Goal: Task Accomplishment & Management: Manage account settings

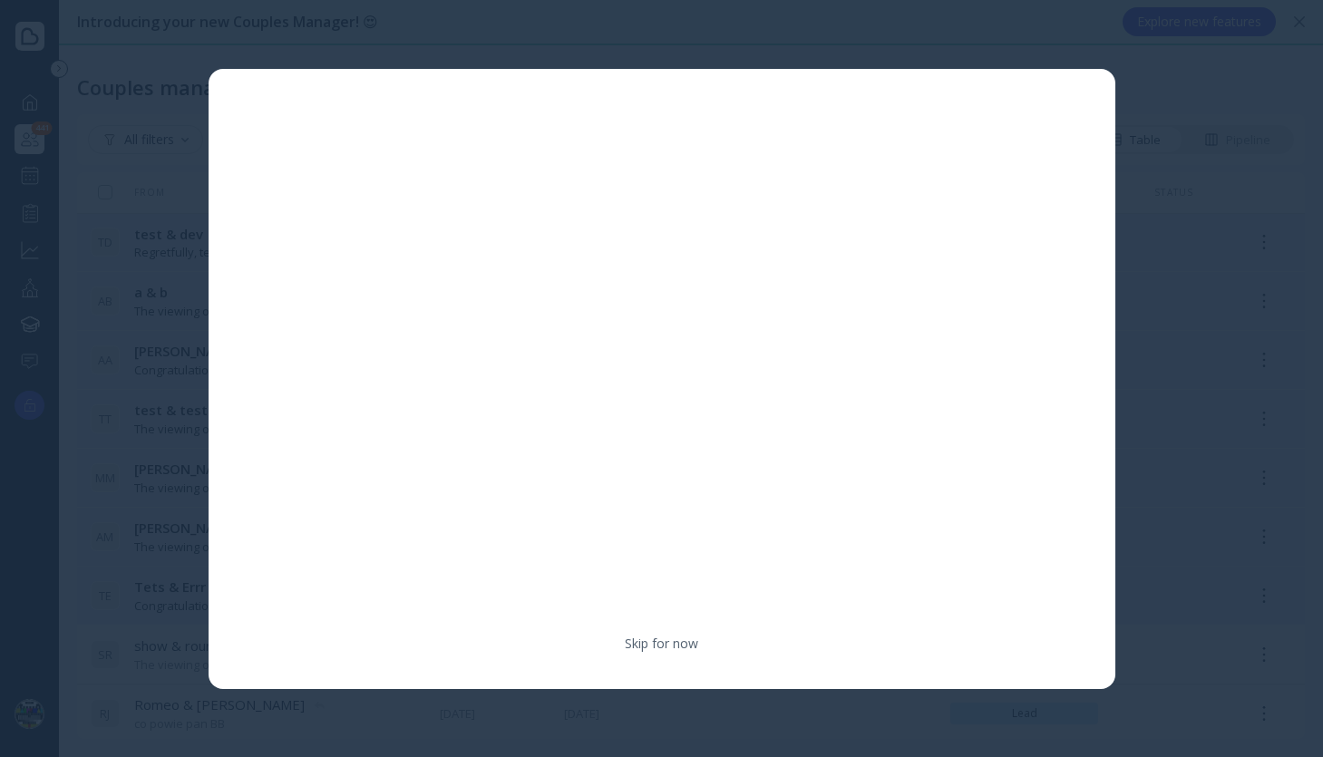
click at [682, 29] on div at bounding box center [661, 378] width 1323 height 757
click at [644, 635] on link "Skip for now" at bounding box center [661, 644] width 73 height 18
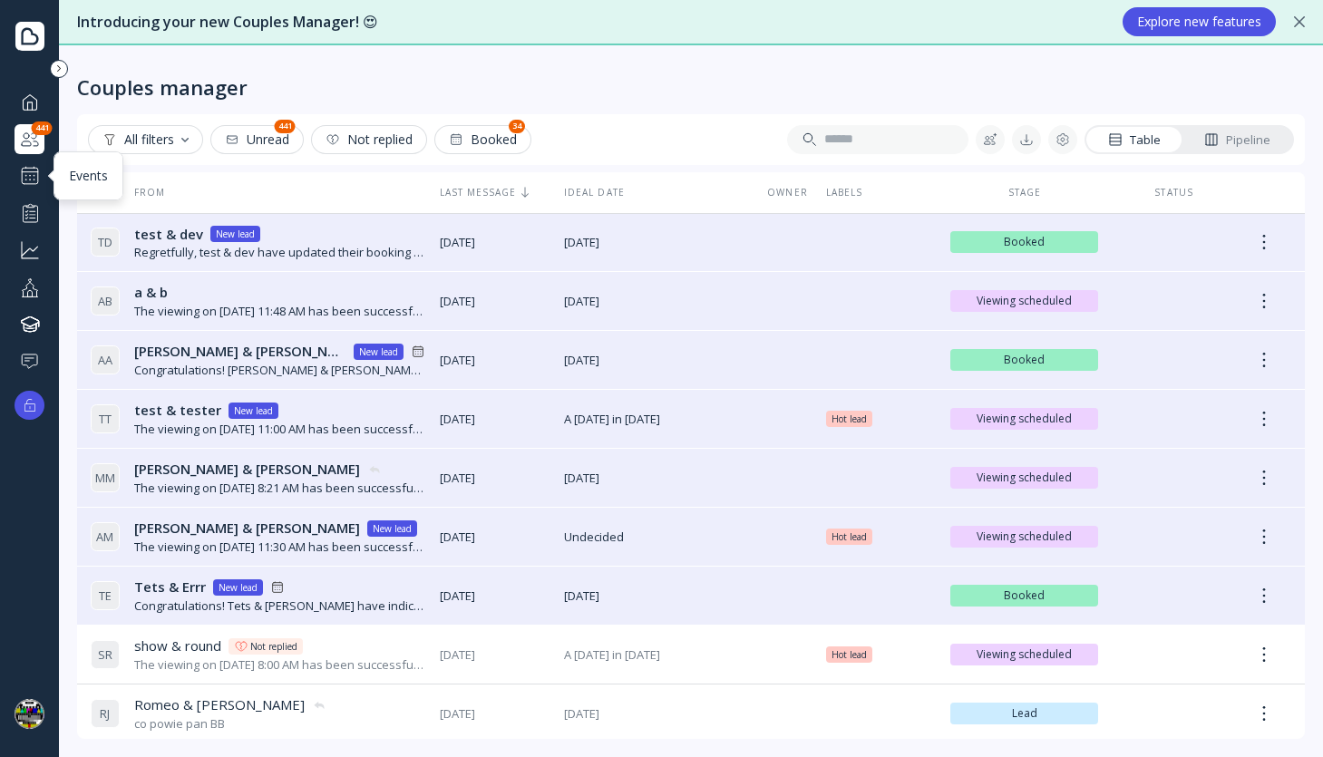
click at [33, 181] on div at bounding box center [30, 176] width 22 height 22
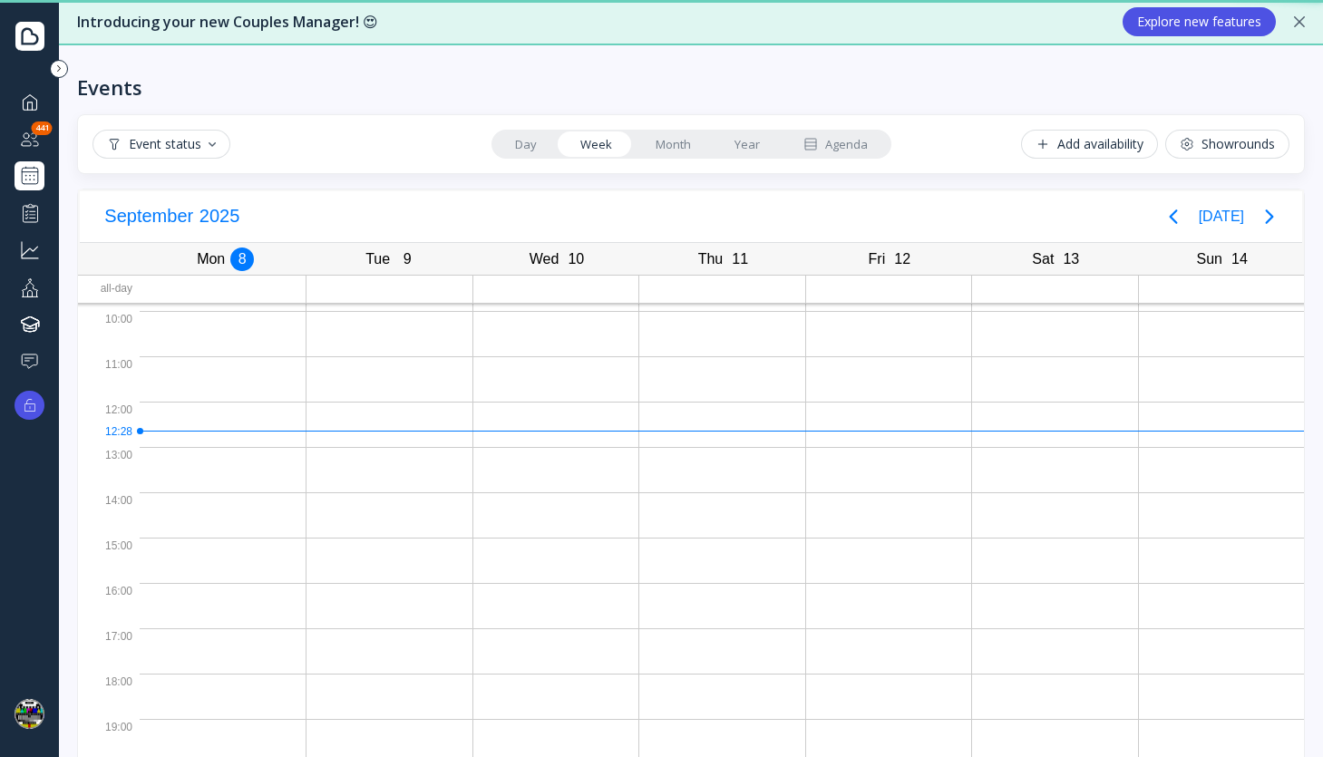
scroll to position [83, 0]
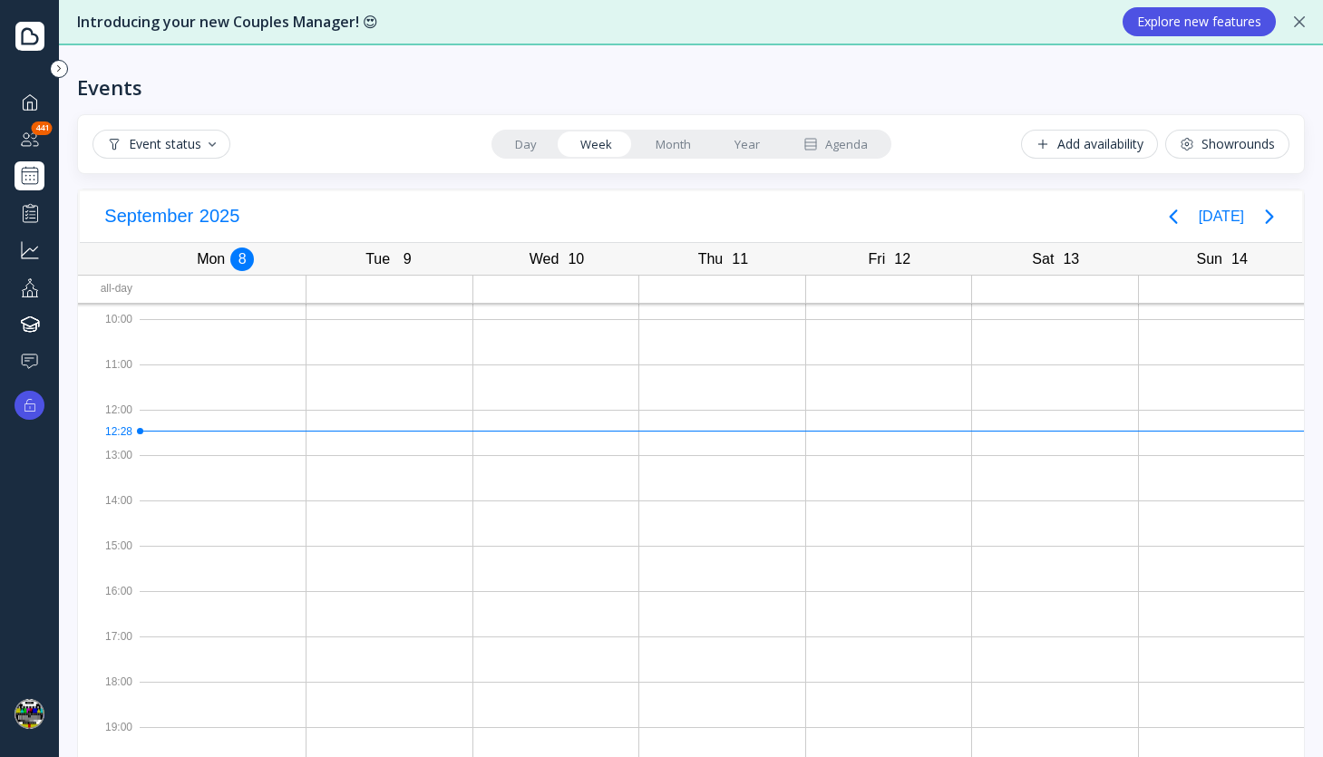
click at [1200, 151] on div "Showrounds" at bounding box center [1227, 144] width 95 height 15
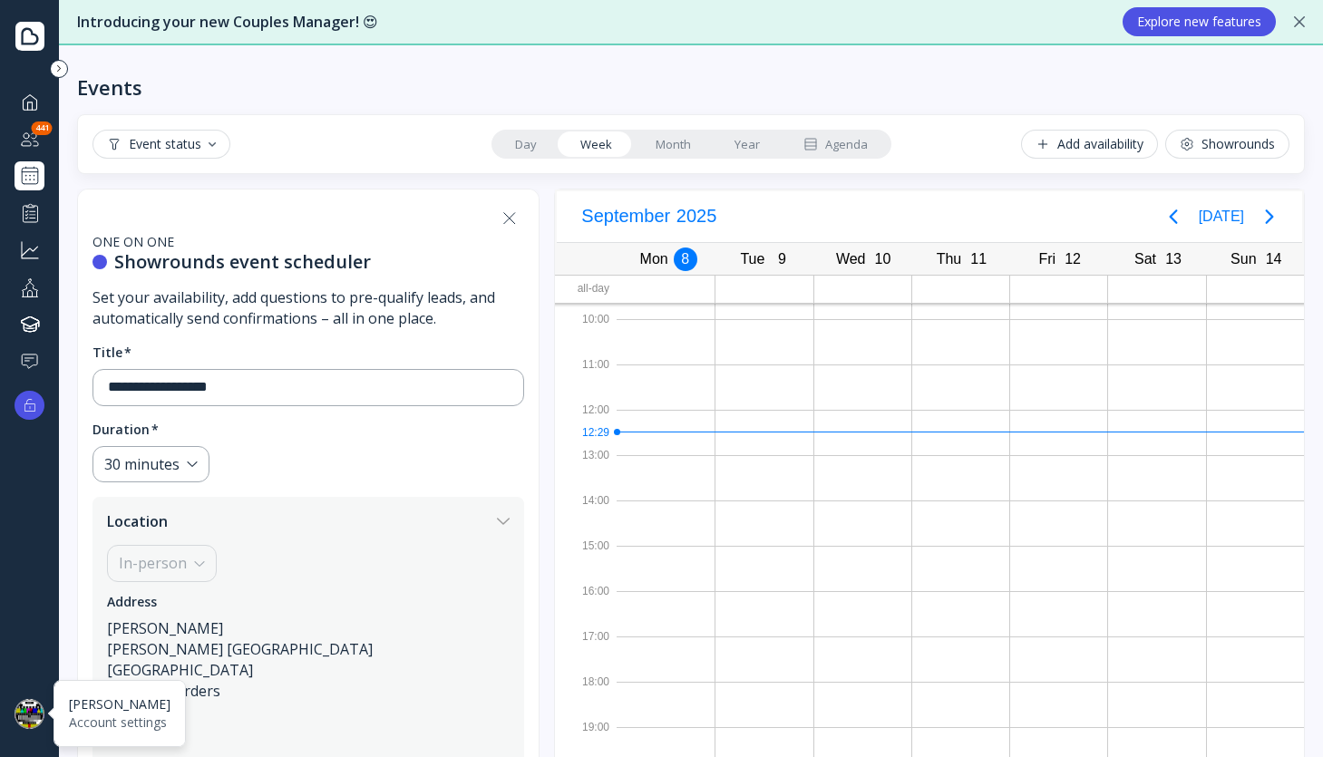
click at [20, 725] on div at bounding box center [30, 714] width 30 height 30
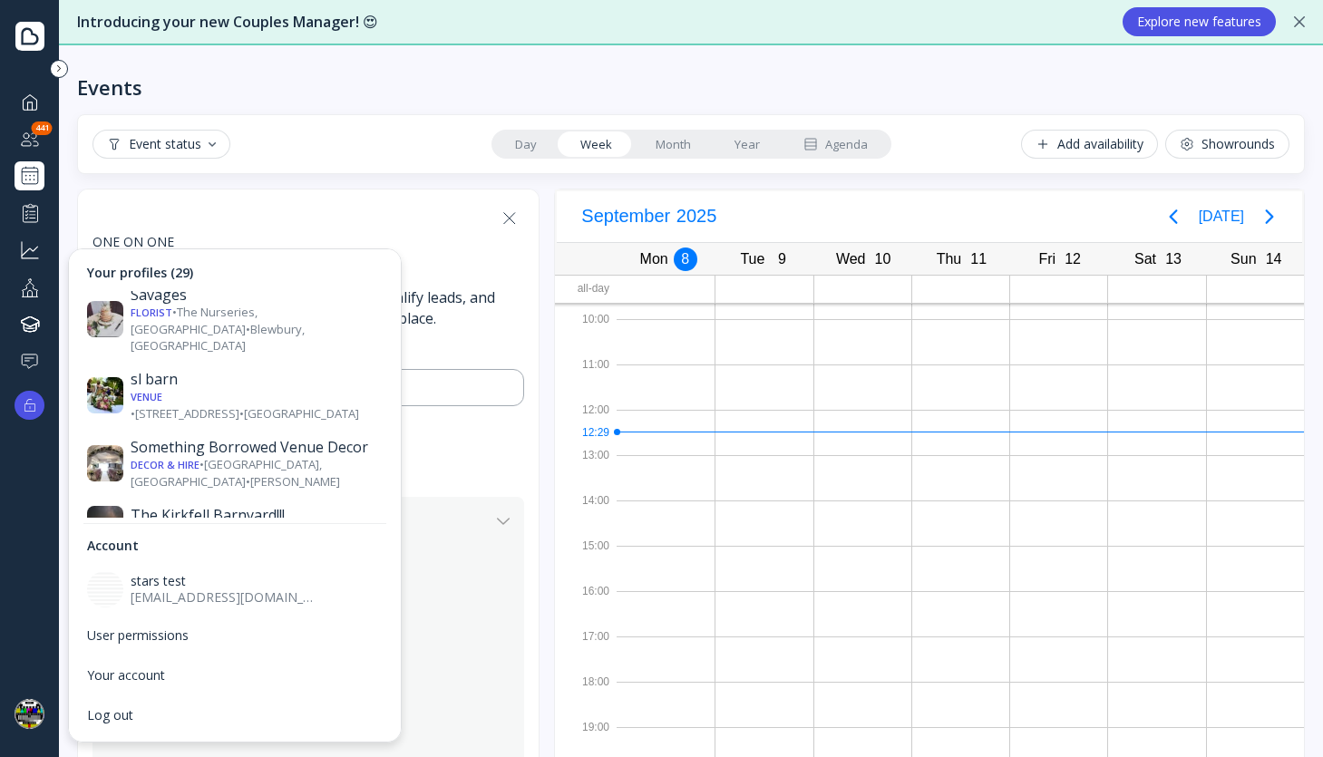
scroll to position [1388, 0]
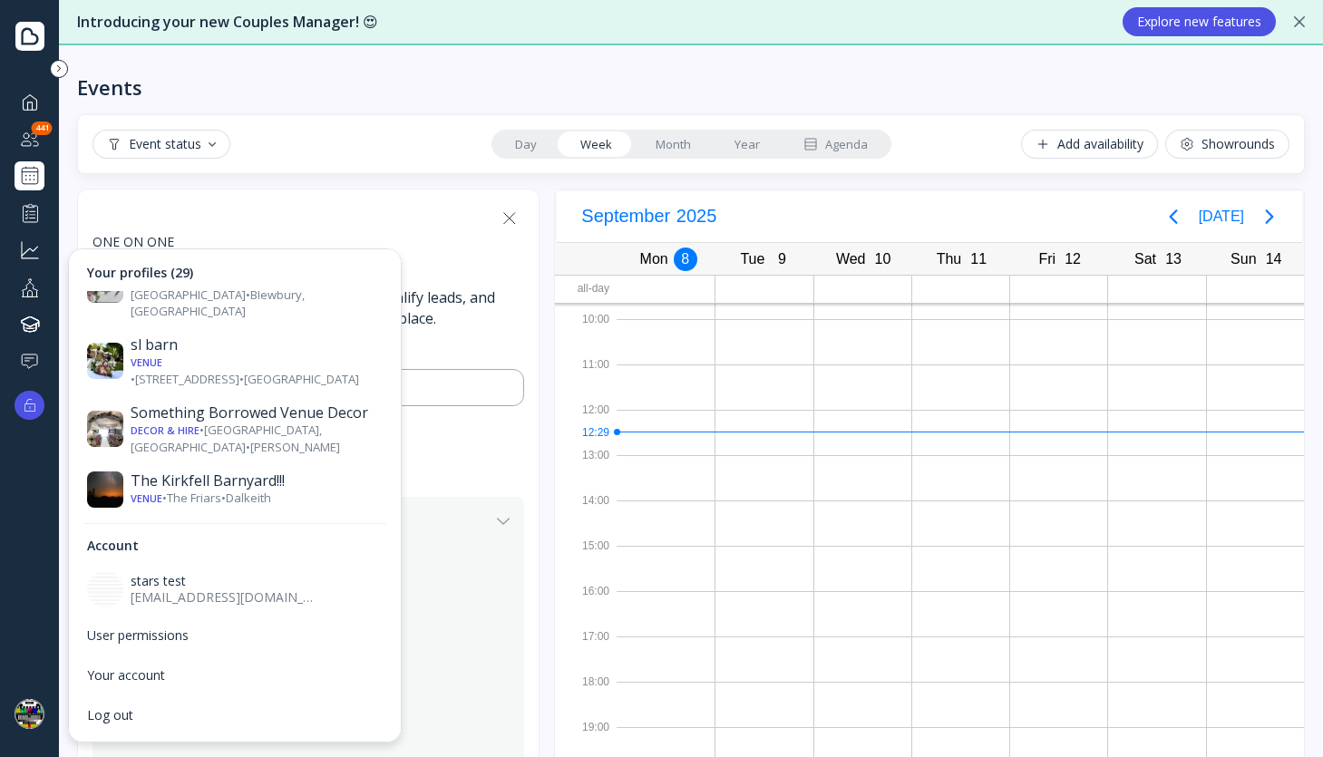
click at [21, 701] on img at bounding box center [30, 714] width 30 height 30
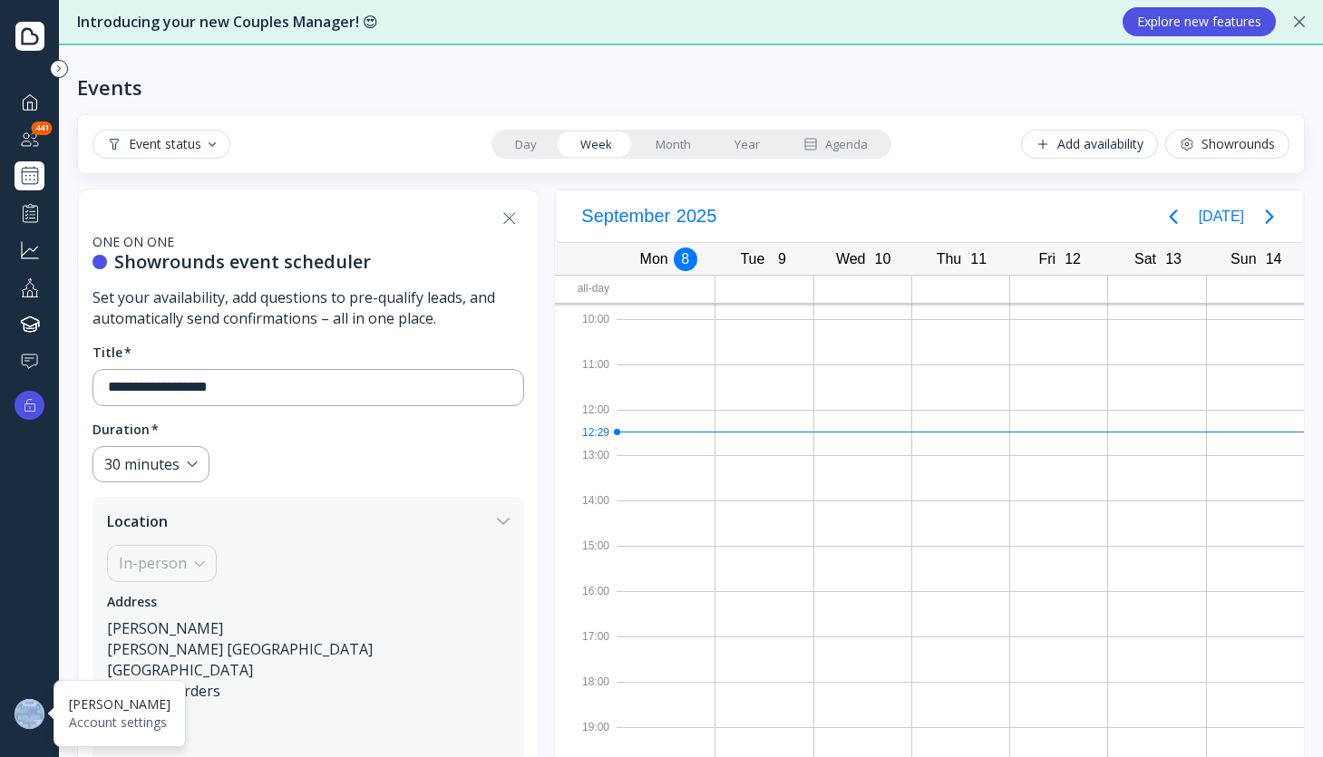
click at [21, 701] on div at bounding box center [30, 714] width 30 height 30
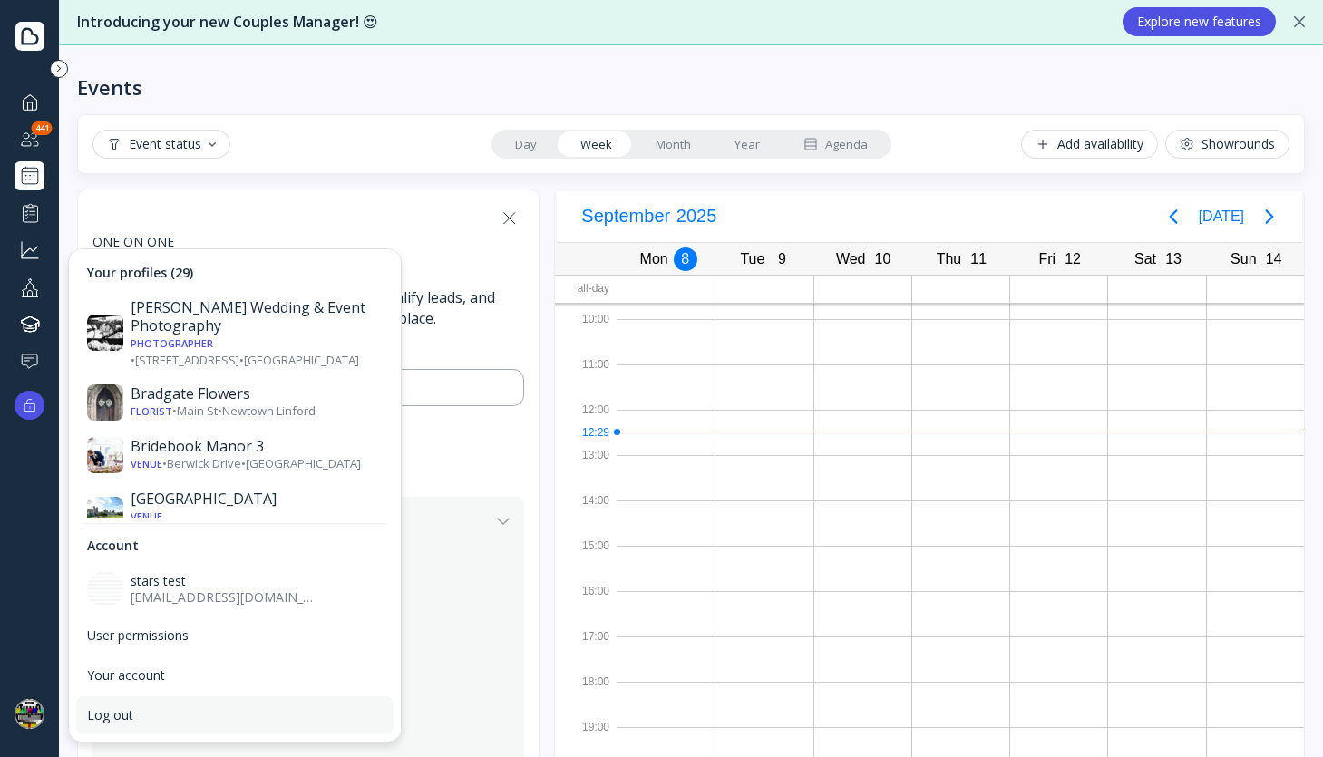
click at [116, 723] on div "Log out" at bounding box center [235, 715] width 296 height 16
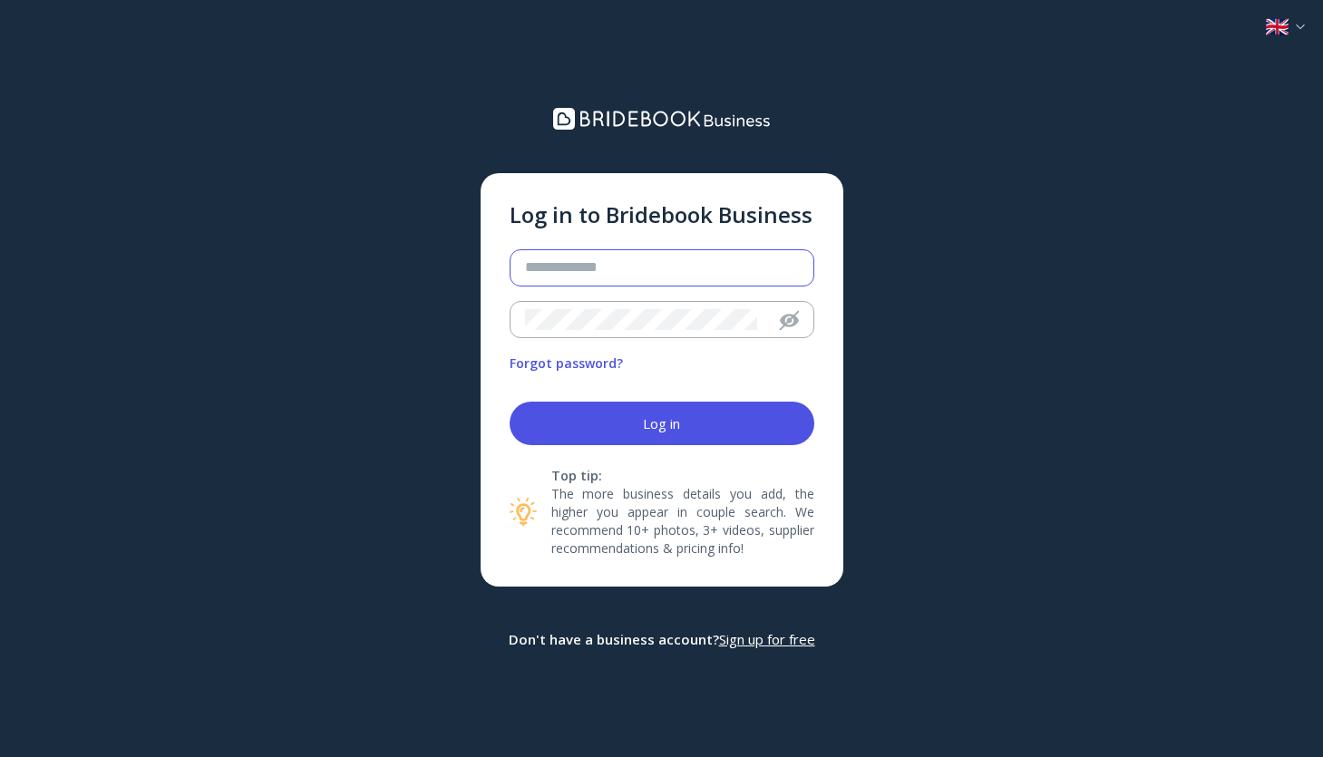
click at [554, 271] on input "email" at bounding box center [660, 268] width 270 height 21
type input "**********"
click at [510, 402] on button "Log in" at bounding box center [662, 424] width 305 height 44
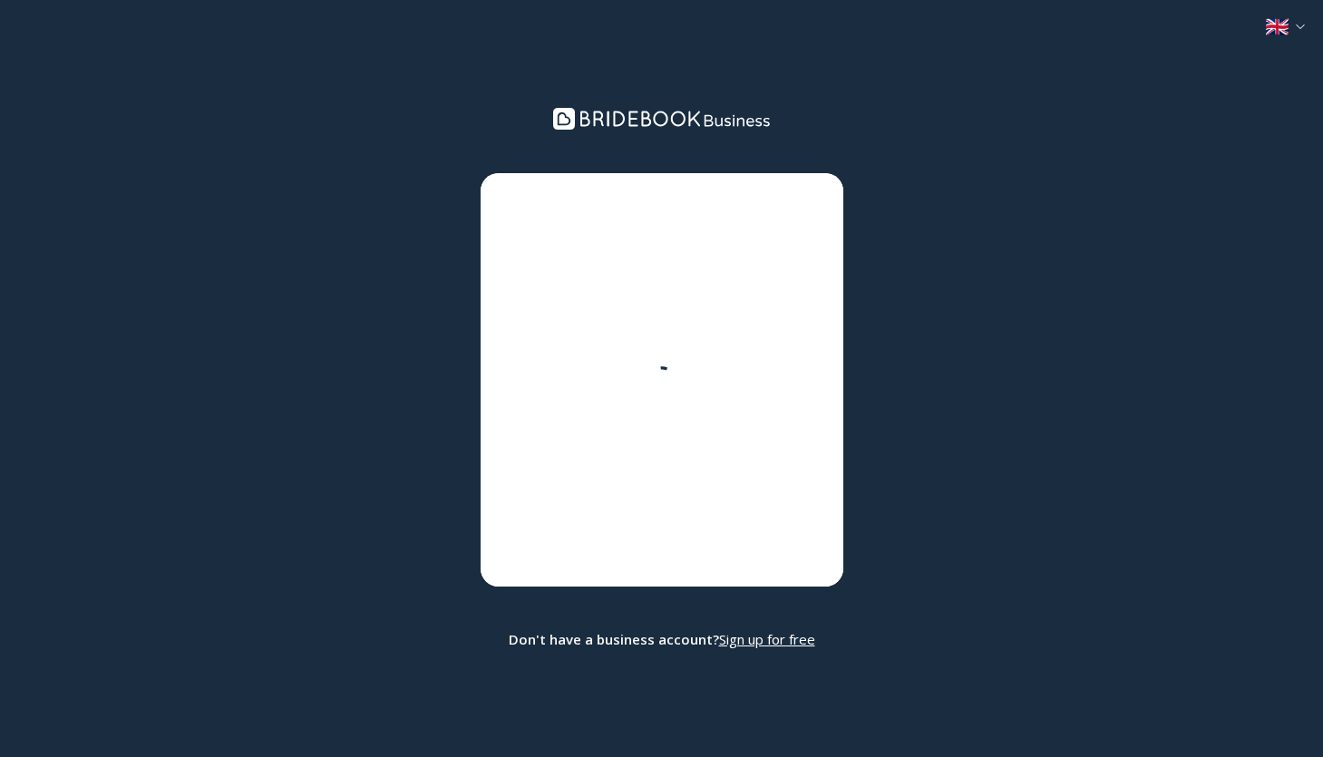
click at [0, 756] on nordpass-portal at bounding box center [0, 757] width 0 height 0
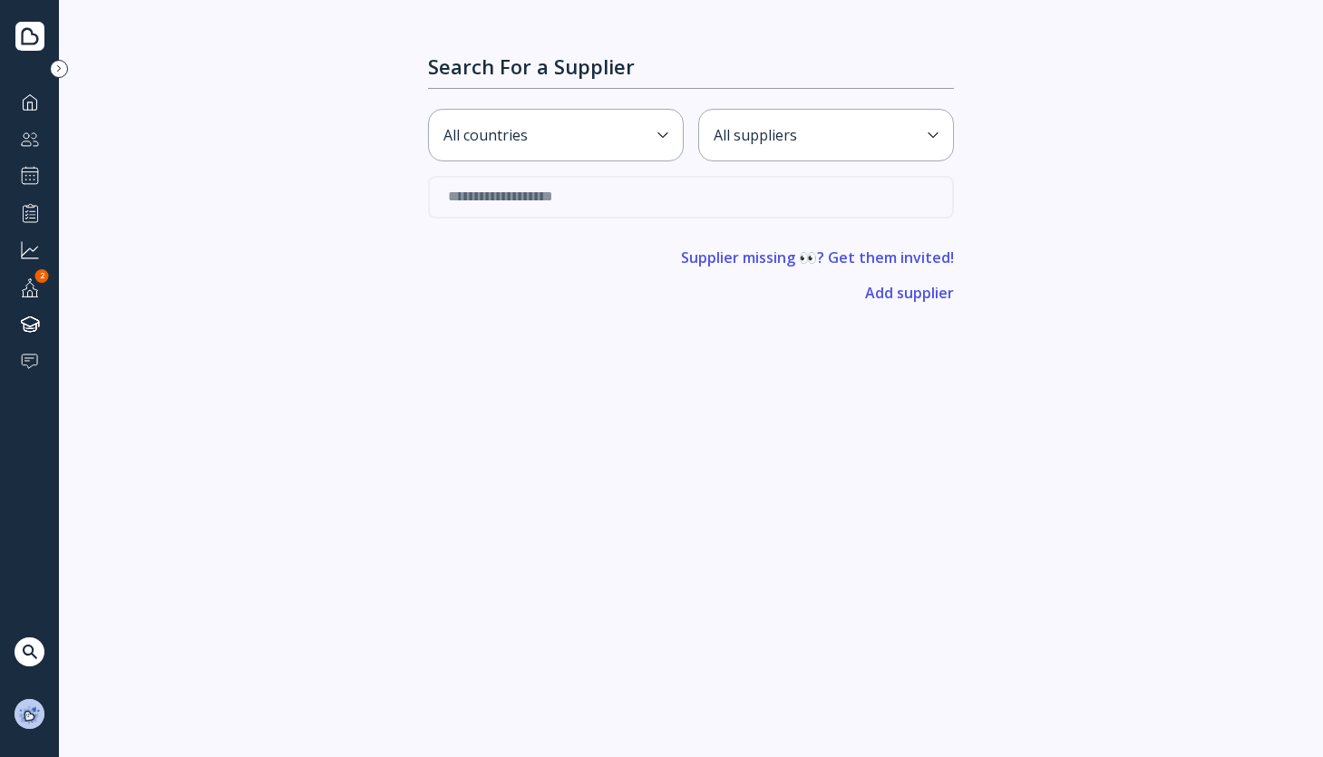
click at [510, 199] on input "text" at bounding box center [691, 197] width 526 height 43
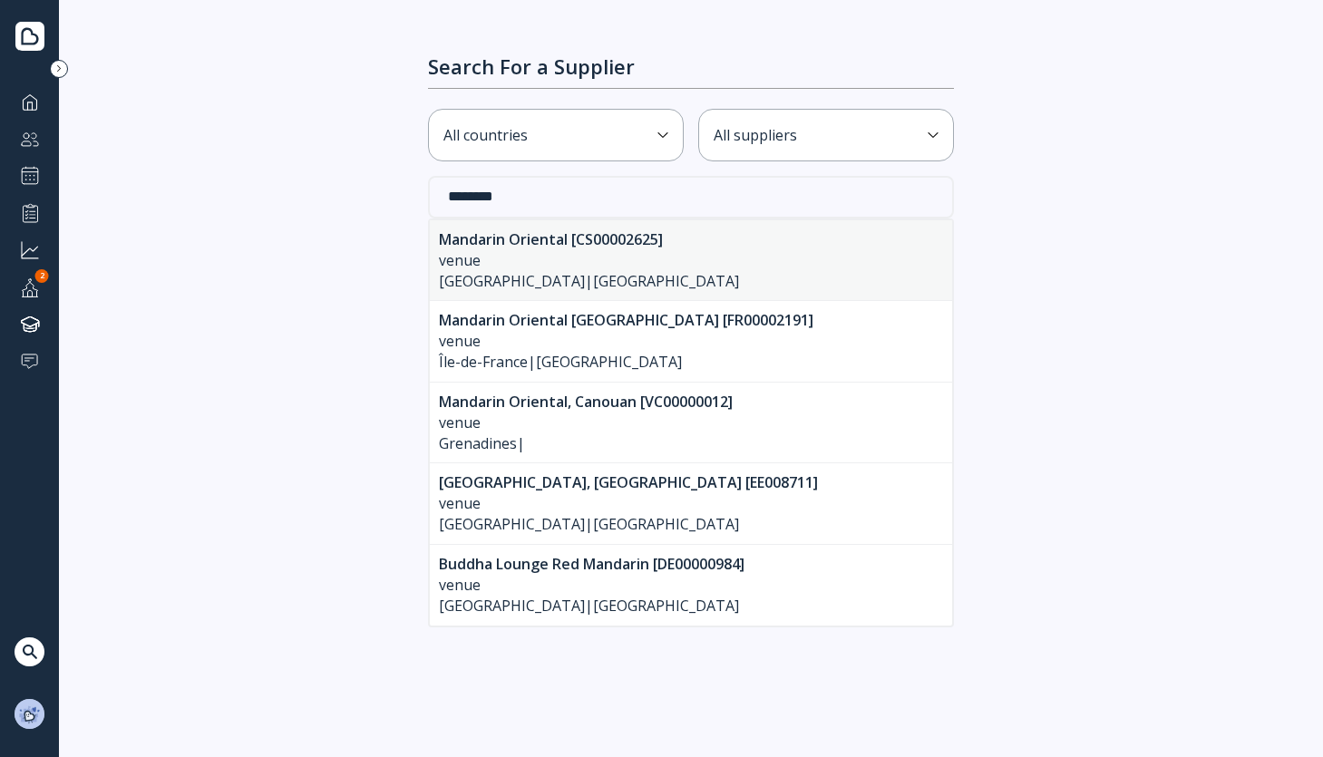
type input "********"
click at [509, 259] on div "venue" at bounding box center [691, 260] width 504 height 21
